Goal: Communication & Community: Answer question/provide support

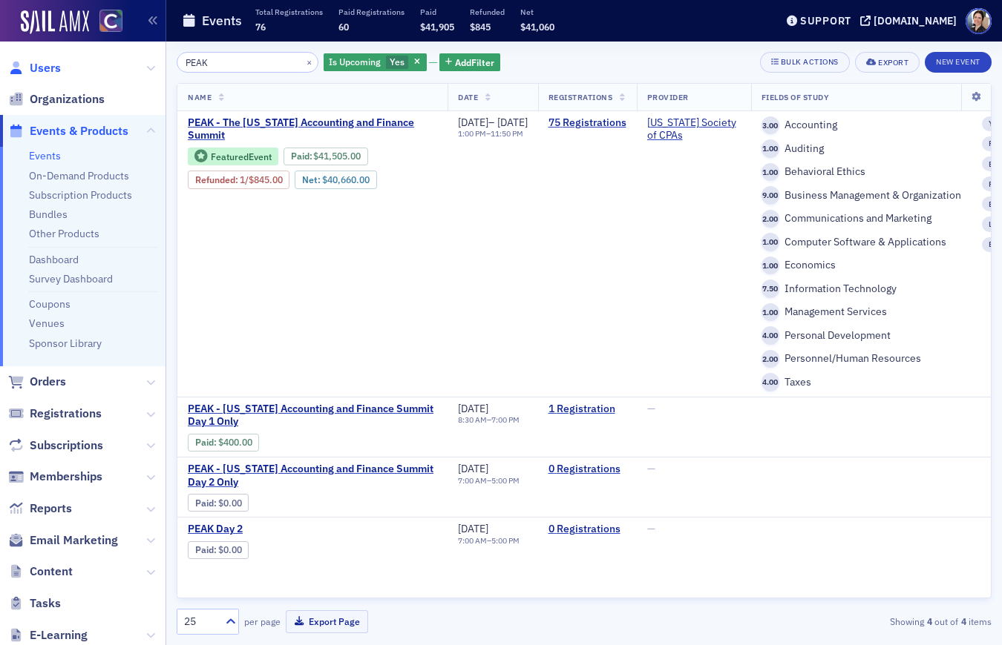
click at [56, 69] on span "Users" at bounding box center [45, 68] width 31 height 16
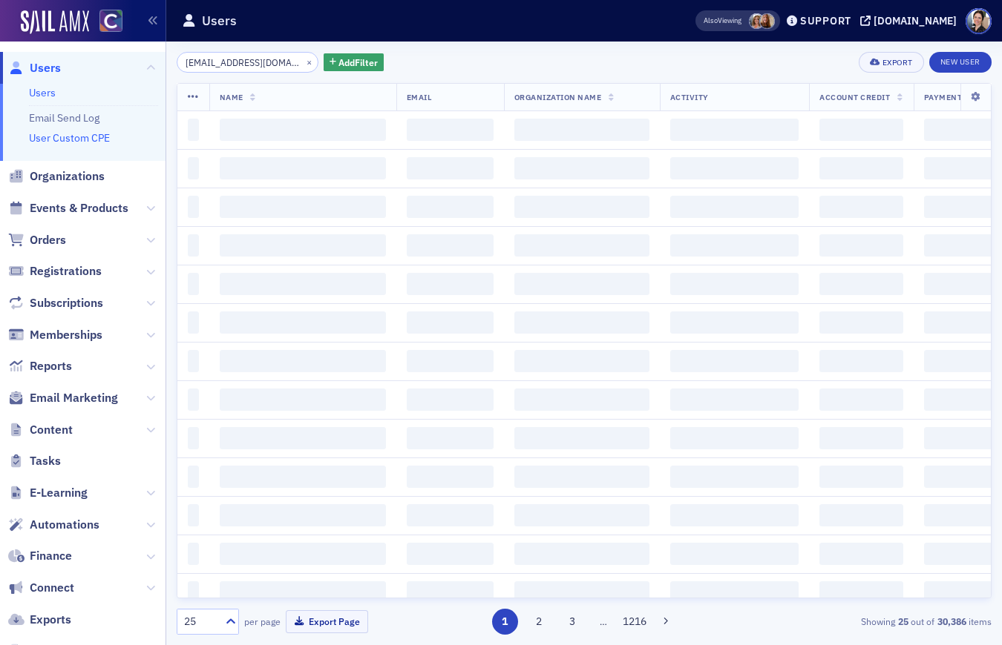
scroll to position [0, 46]
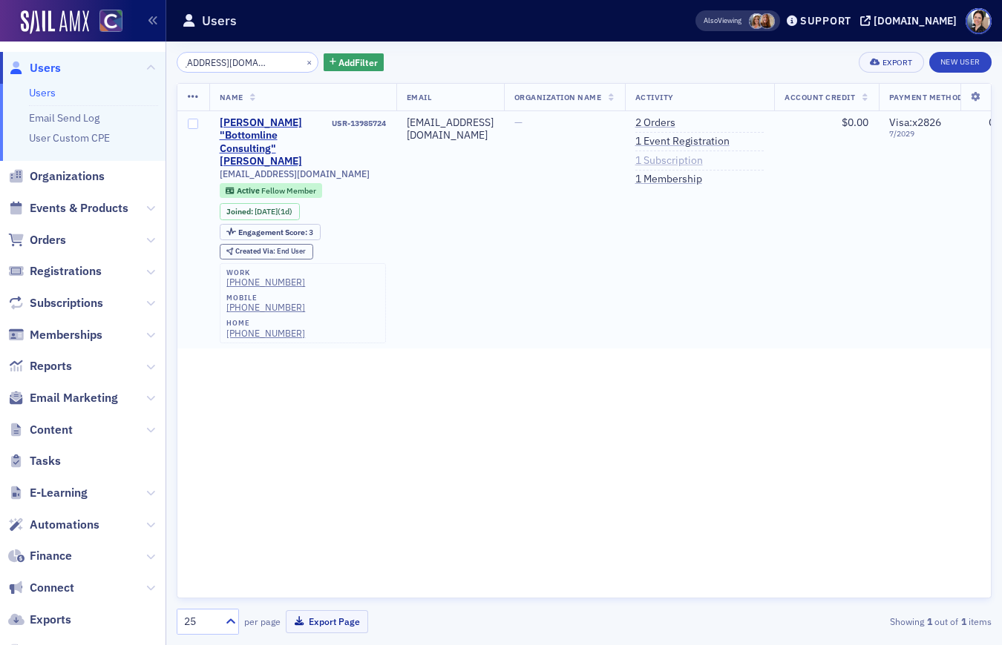
type input "[EMAIL_ADDRESS][DOMAIN_NAME]"
click at [703, 160] on link "1 Subscription" at bounding box center [669, 160] width 68 height 13
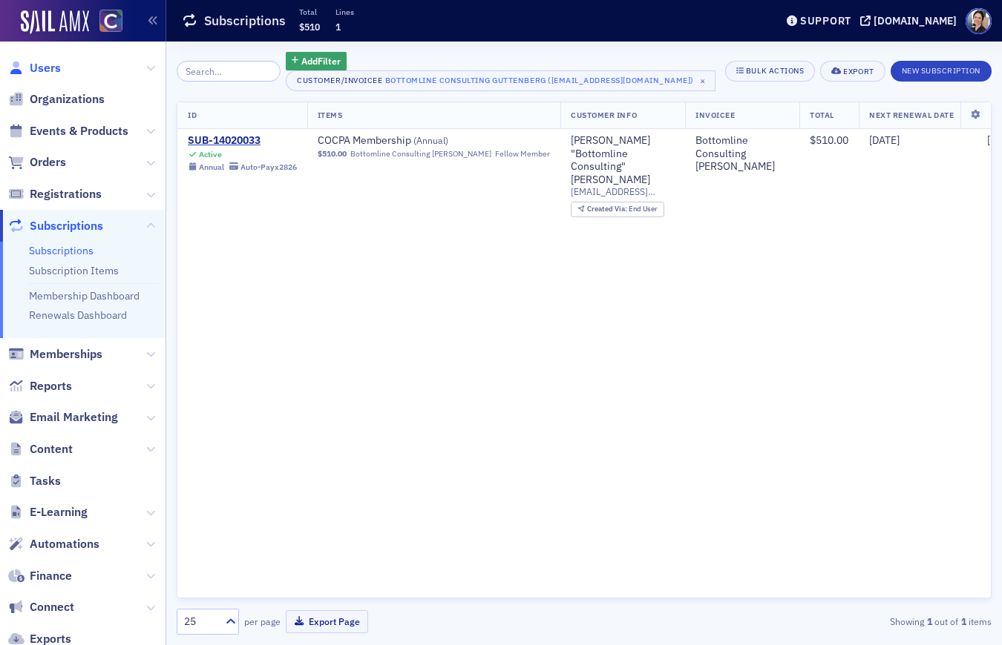
click at [55, 68] on span "Users" at bounding box center [45, 68] width 31 height 16
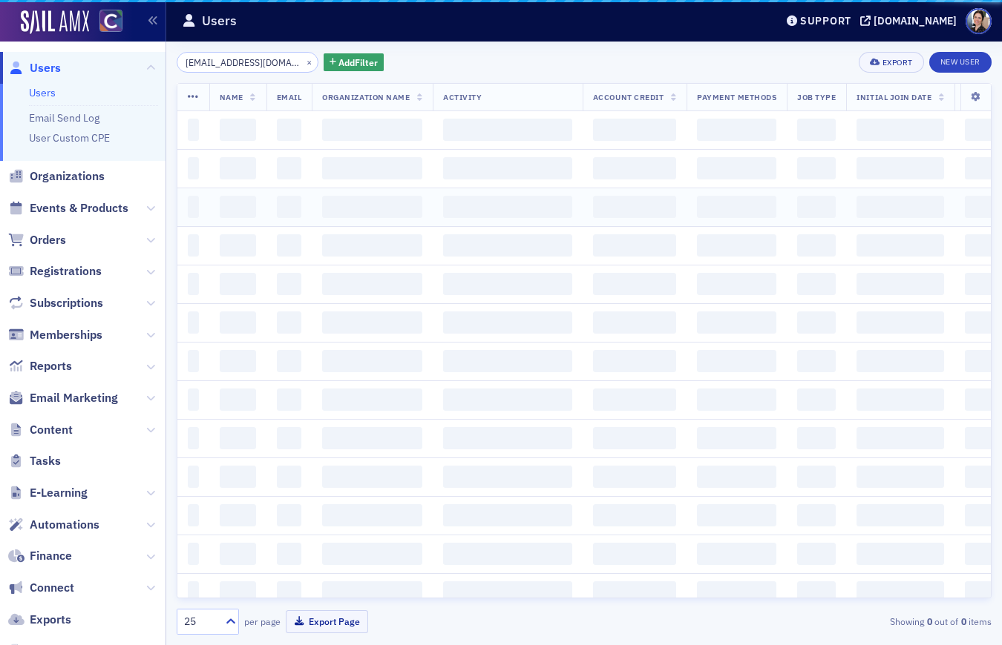
scroll to position [0, 46]
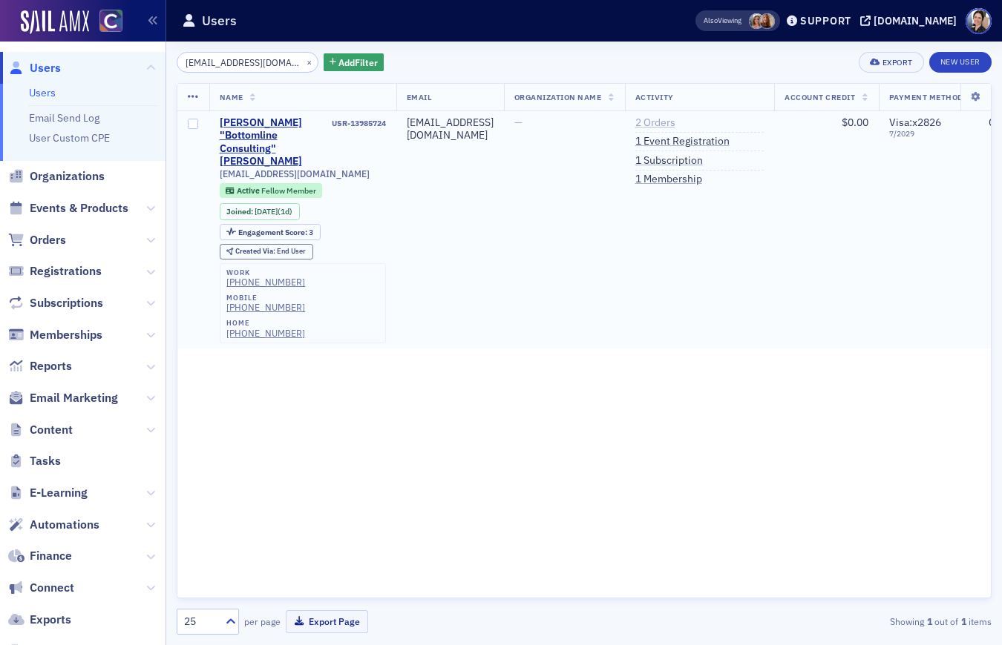
click at [675, 122] on link "2 Orders" at bounding box center [655, 122] width 40 height 13
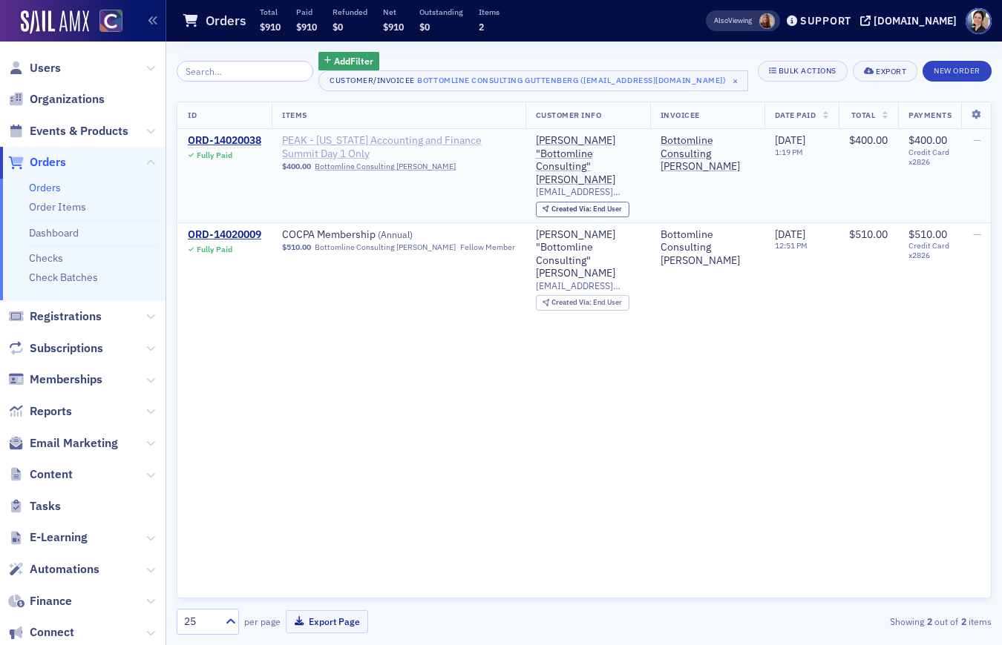
click at [335, 144] on span "PEAK - [US_STATE] Accounting and Finance Summit Day 1 Only" at bounding box center [398, 147] width 233 height 26
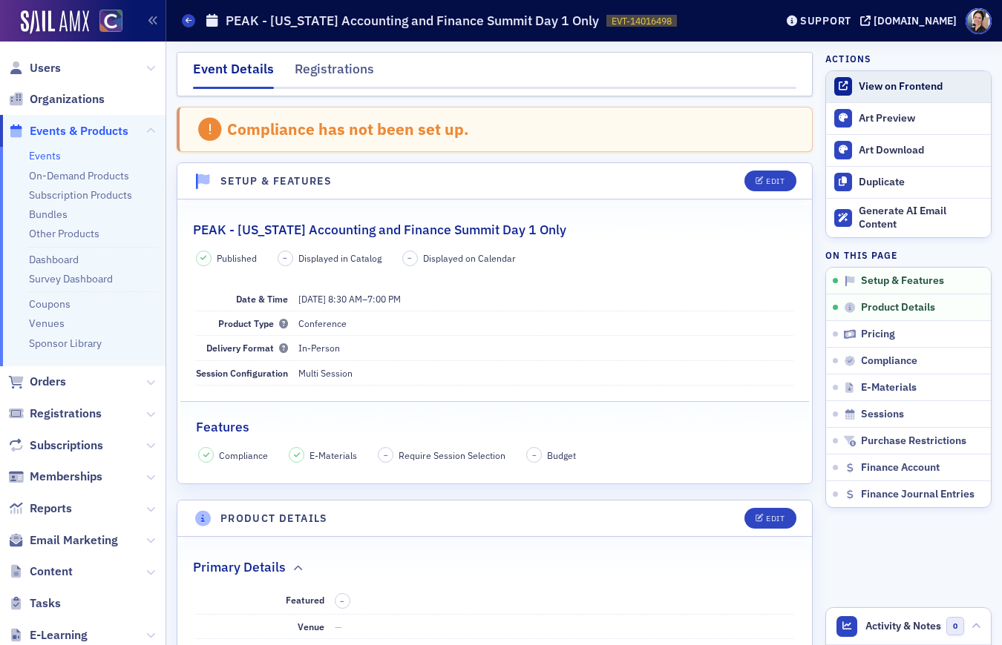
click at [916, 84] on div "View on Frontend" at bounding box center [920, 86] width 125 height 13
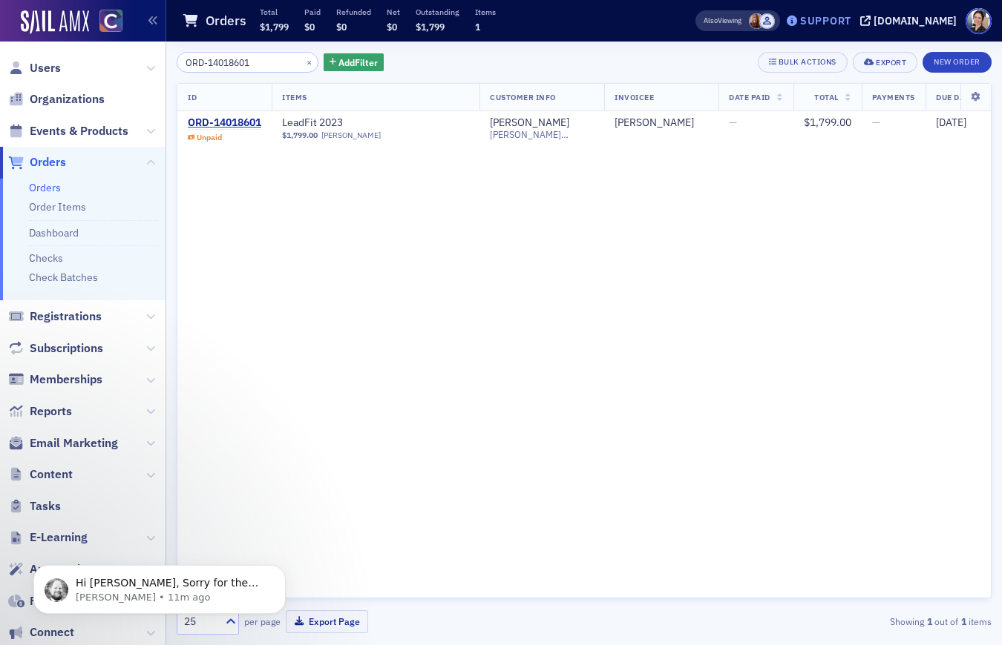
click at [838, 16] on div "Support" at bounding box center [825, 20] width 51 height 13
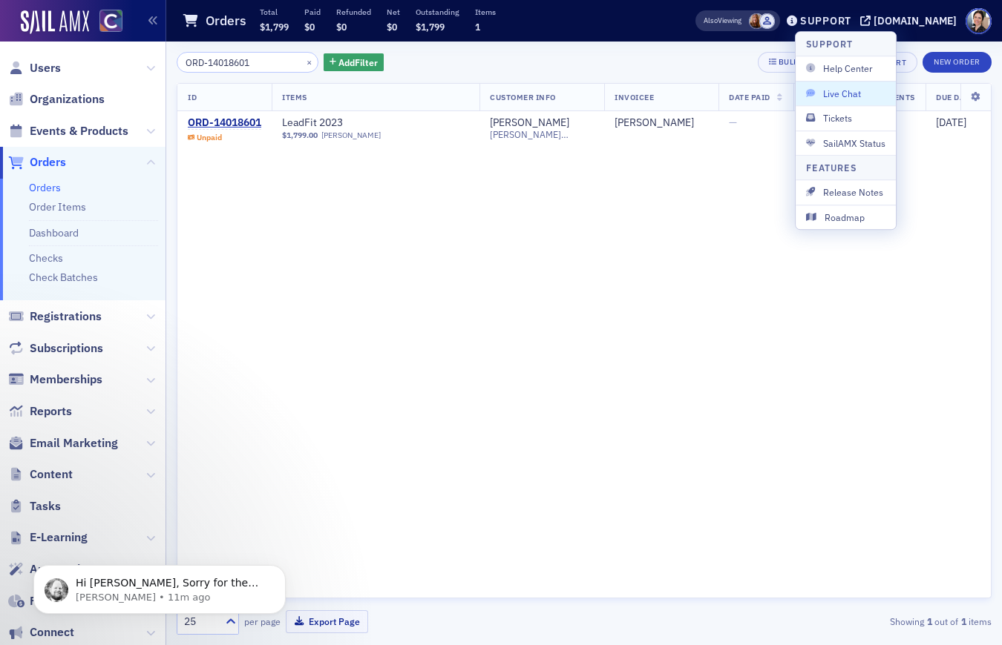
click at [853, 95] on span "Live Chat" at bounding box center [845, 93] width 79 height 13
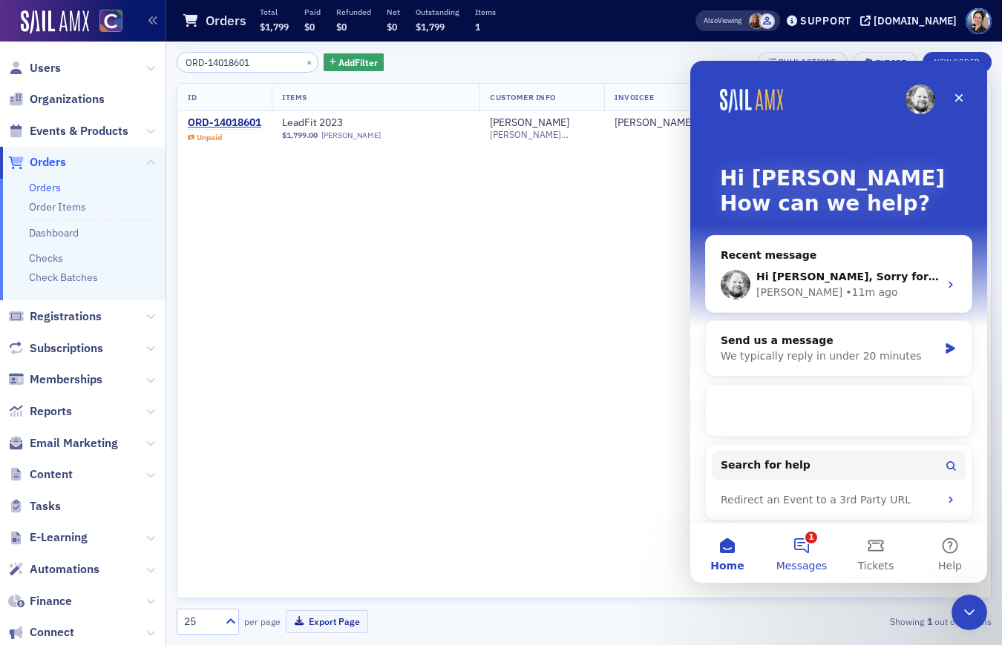
click at [798, 546] on button "1 Messages" at bounding box center [801, 553] width 74 height 59
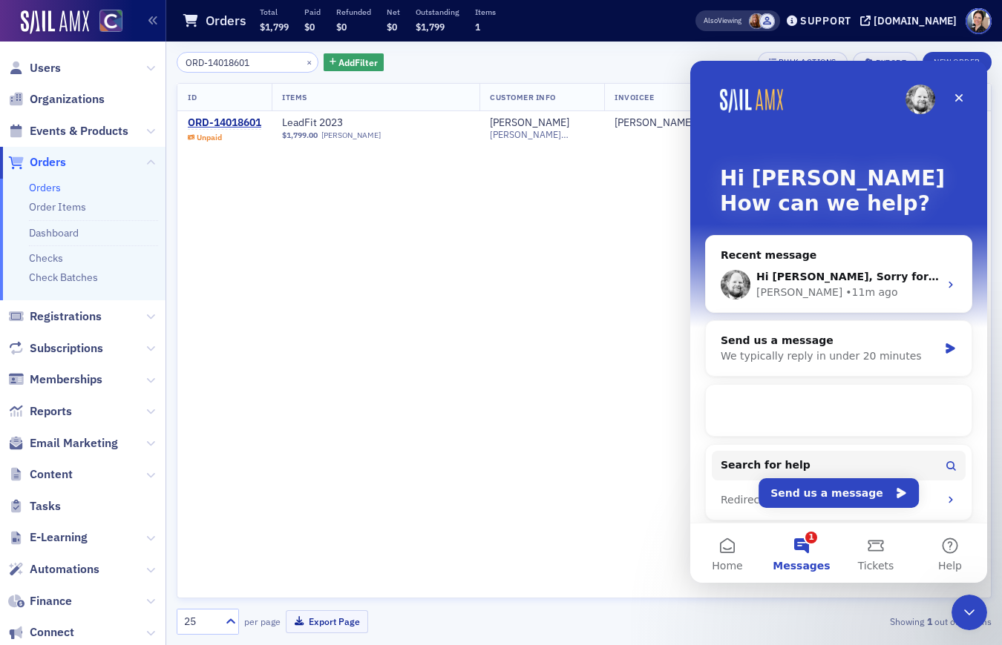
click at [798, 543] on button "1 Messages" at bounding box center [801, 553] width 74 height 59
click at [785, 292] on div "Aidan • 11m ago" at bounding box center [847, 293] width 183 height 16
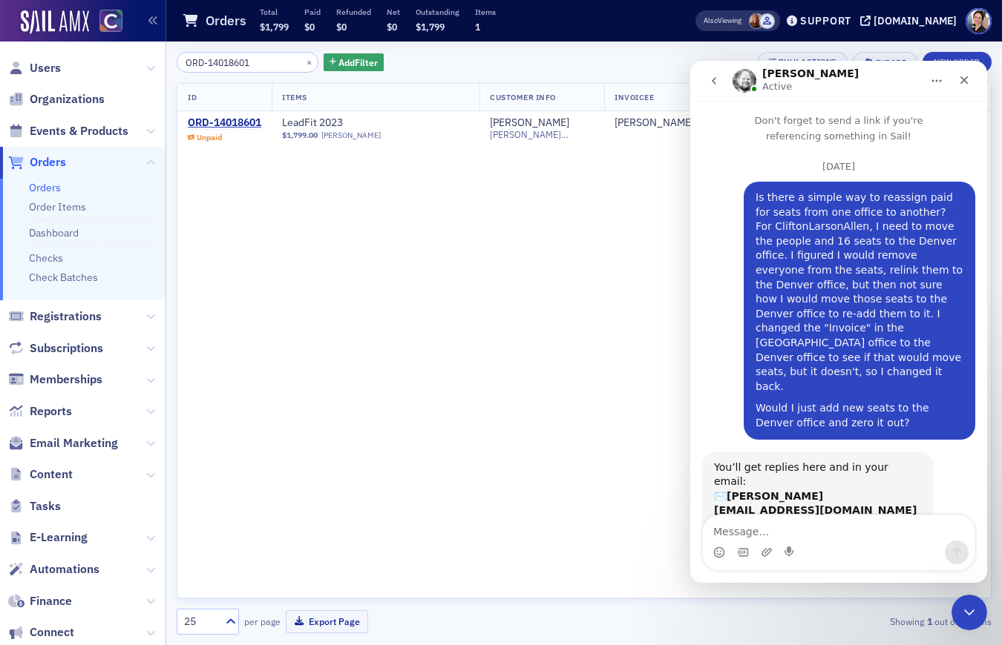
click at [769, 532] on textarea "Message…" at bounding box center [839, 528] width 272 height 25
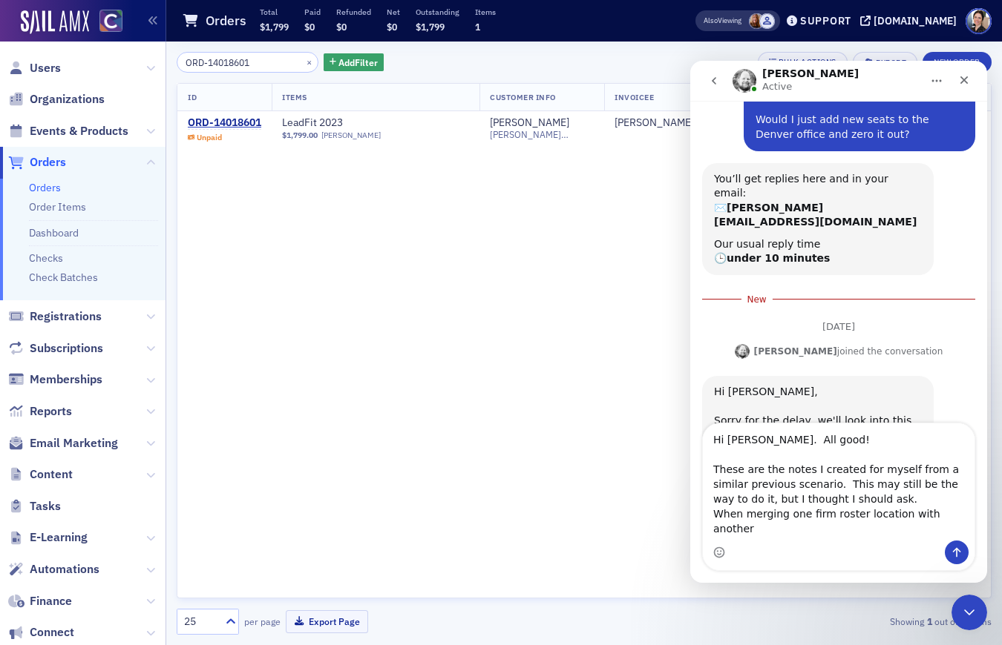
scroll to position [289, 0]
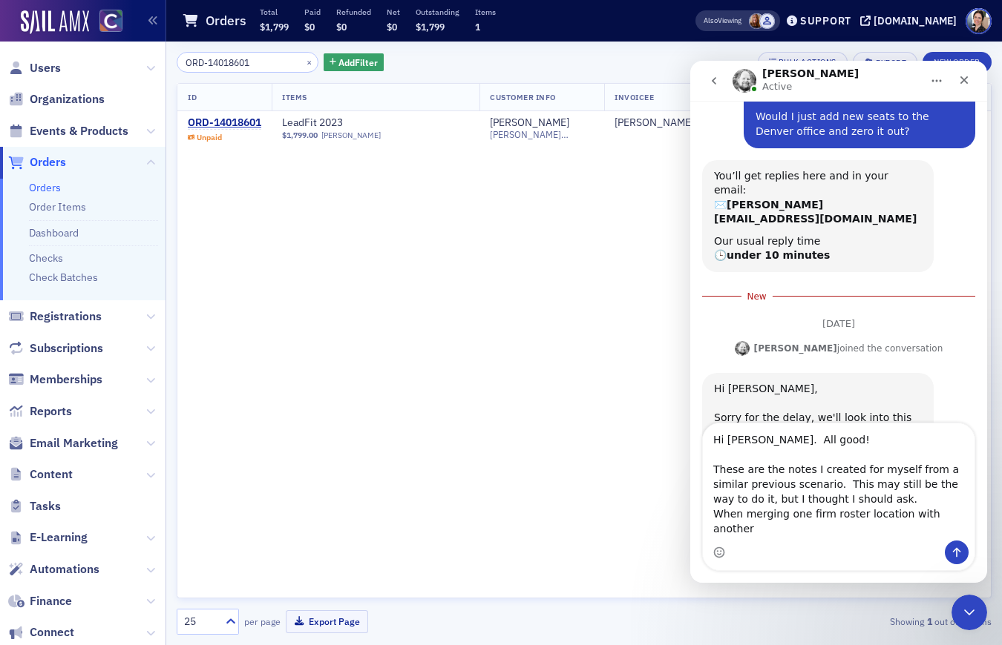
click at [896, 500] on textarea "Hi Aidan. All good! These are the notes I created for myself from a similar pre…" at bounding box center [839, 482] width 272 height 117
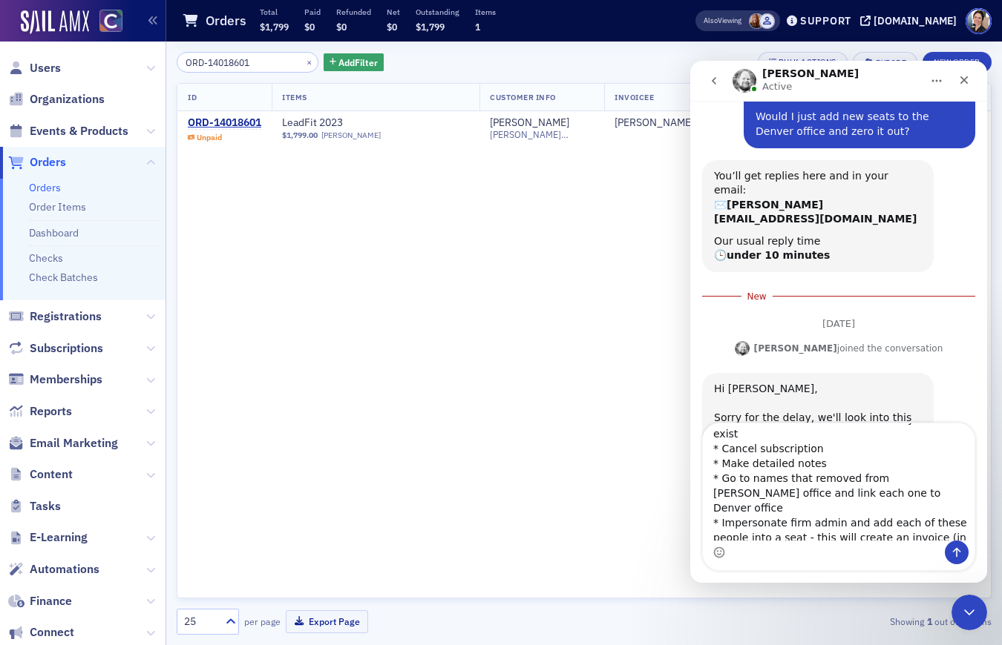
scroll to position [293, 0]
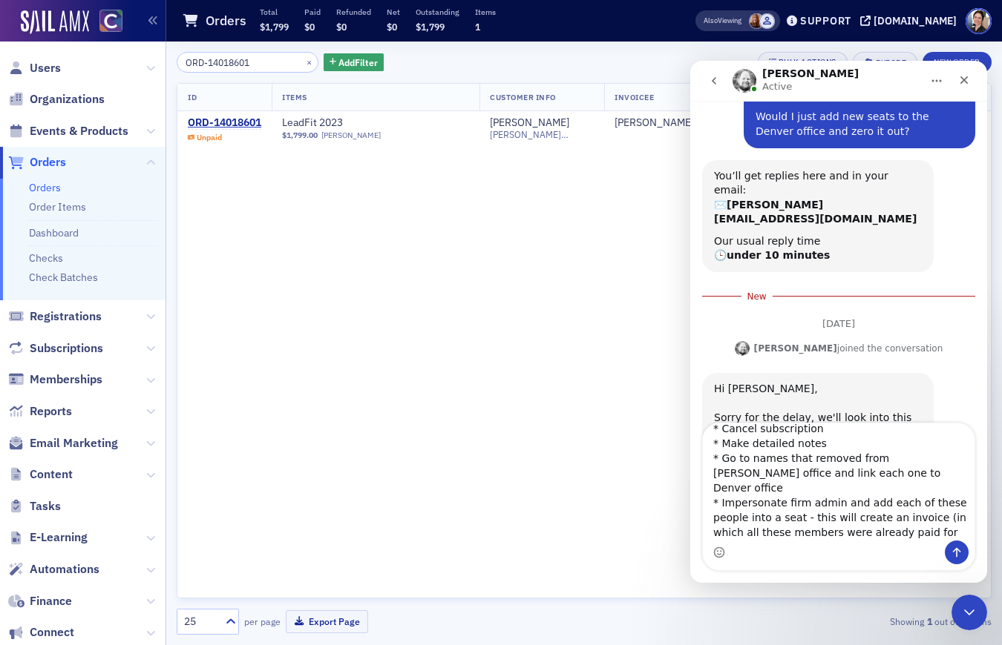
type textarea "Hi Aidan. All good! These are the notes I created for myself from a similar pre…"
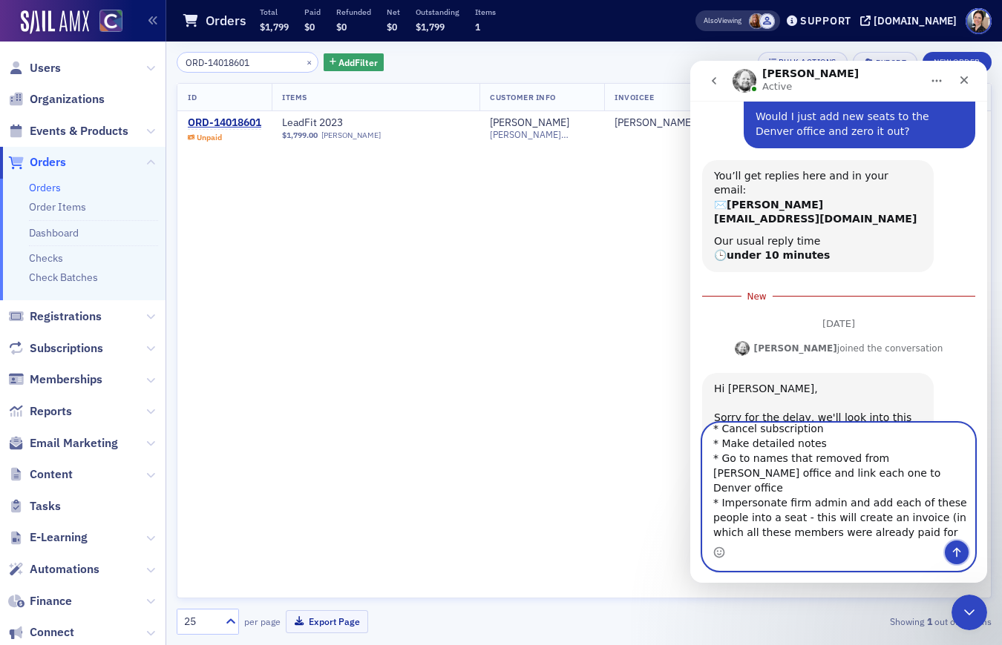
click at [953, 550] on icon "Send a message…" at bounding box center [956, 553] width 12 height 12
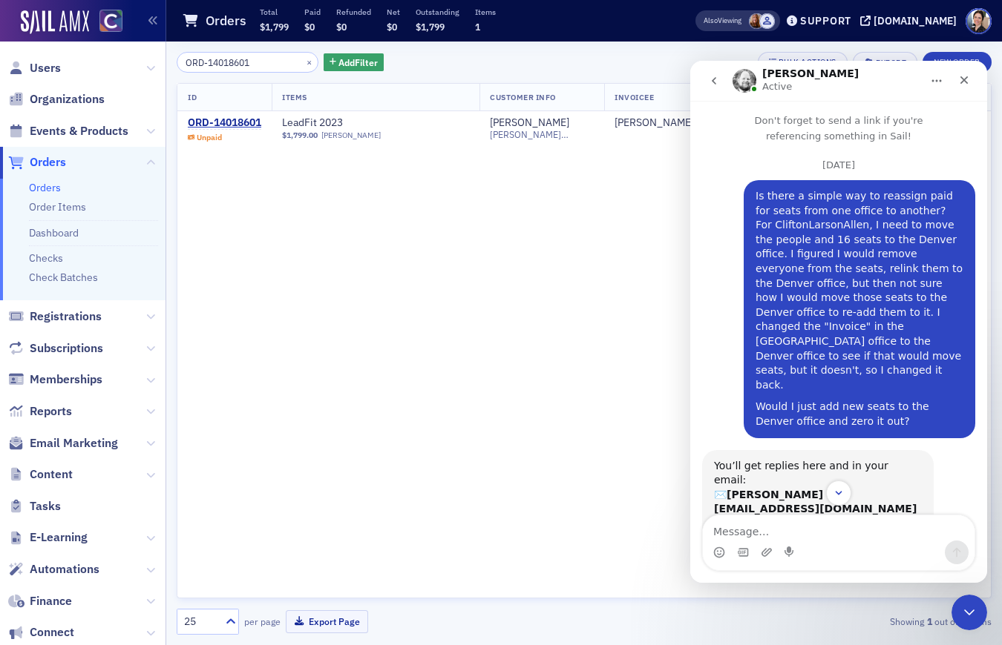
scroll to position [1, 0]
